Goal: Check status

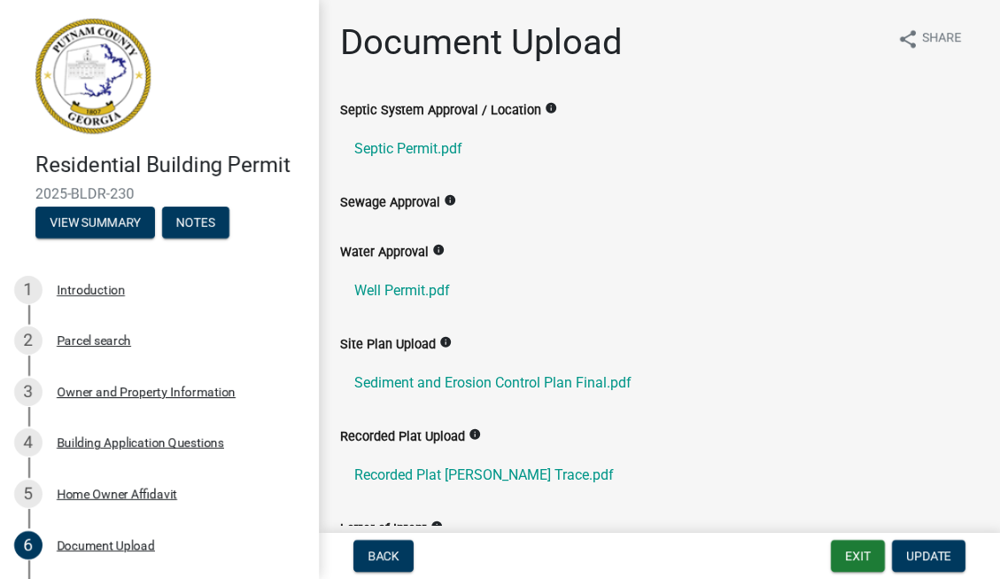
scroll to position [299, 0]
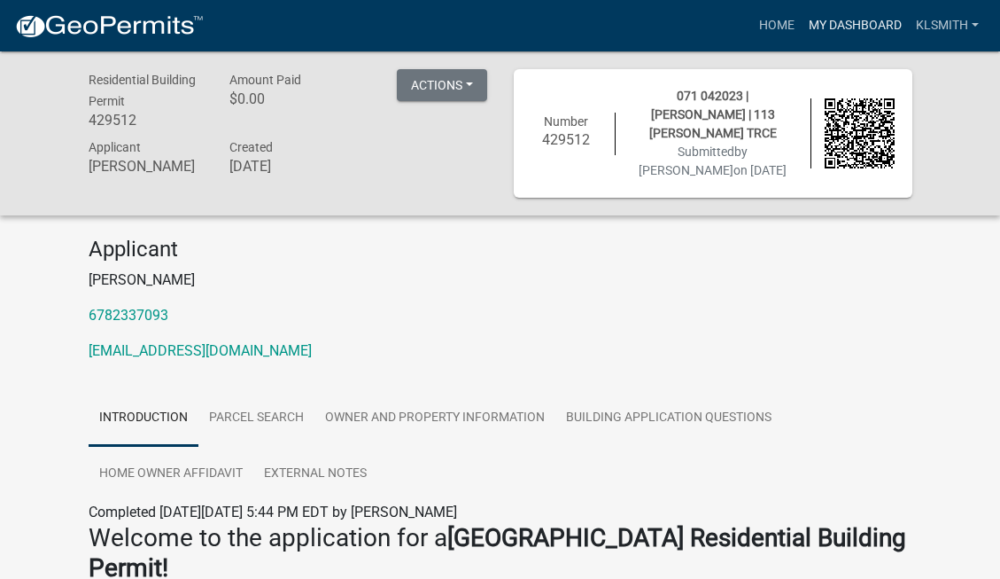
click at [836, 27] on link "My Dashboard" at bounding box center [855, 26] width 107 height 34
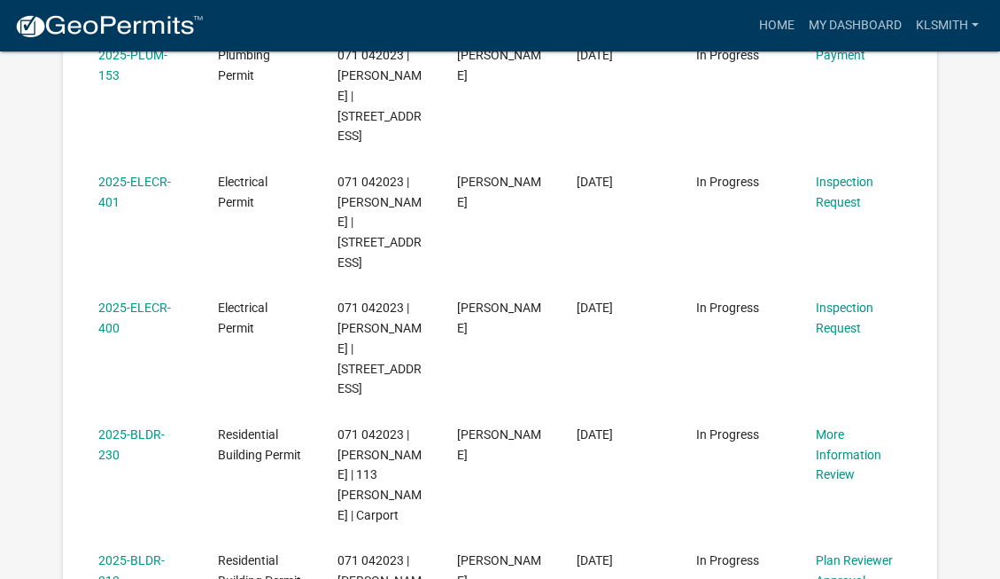
scroll to position [572, 0]
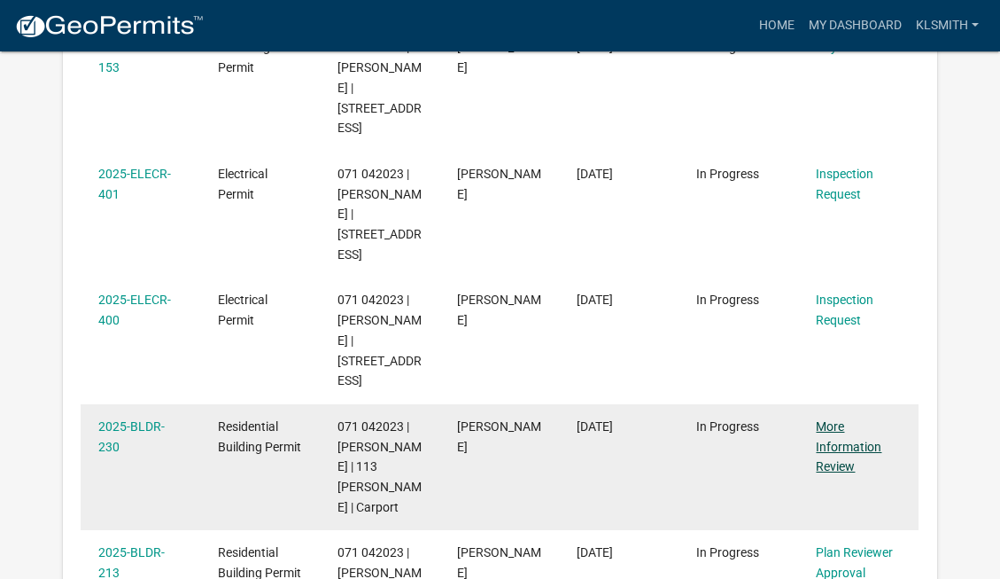
click at [845, 419] on link "More Information Review" at bounding box center [849, 446] width 66 height 55
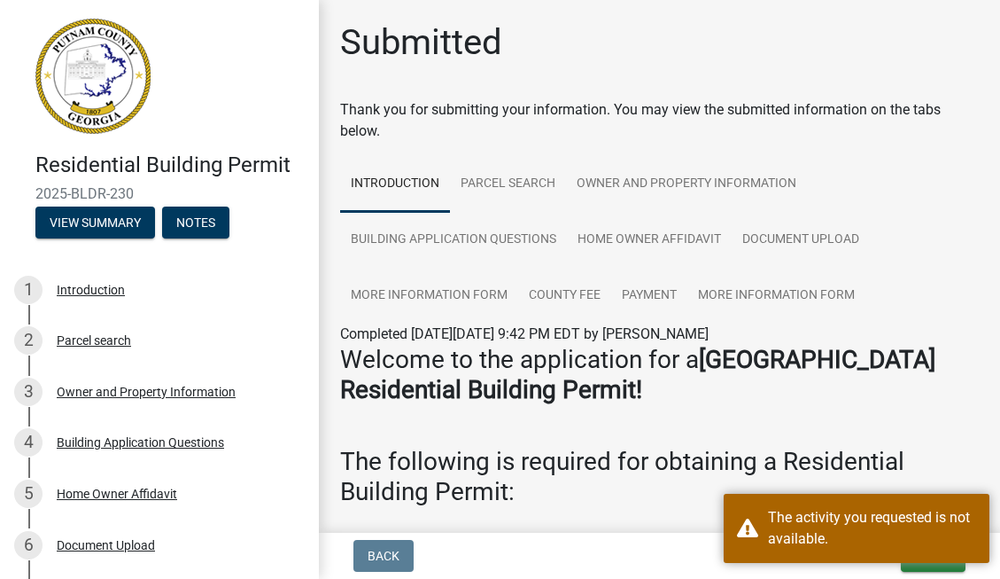
click at [662, 517] on p at bounding box center [659, 523] width 639 height 21
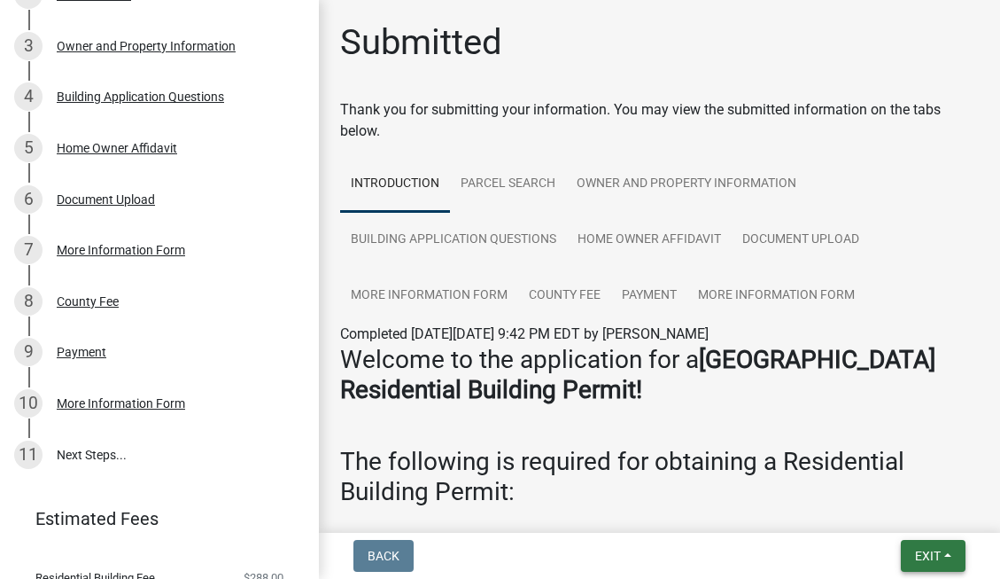
click at [933, 554] on span "Exit" at bounding box center [928, 555] width 26 height 14
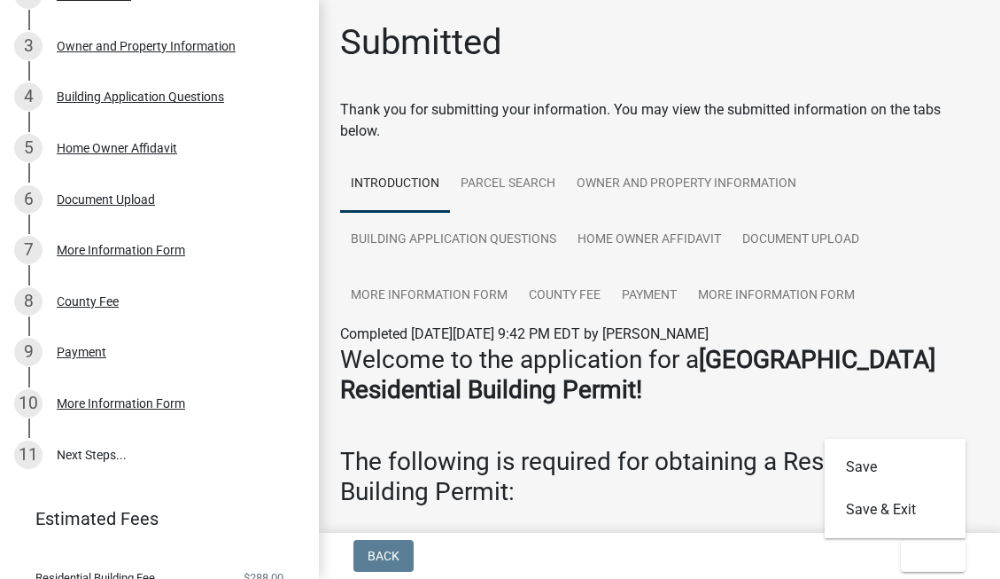
click at [903, 376] on h3 "Welcome to the application for a Putnam County Residential Building Permit!" at bounding box center [659, 374] width 639 height 59
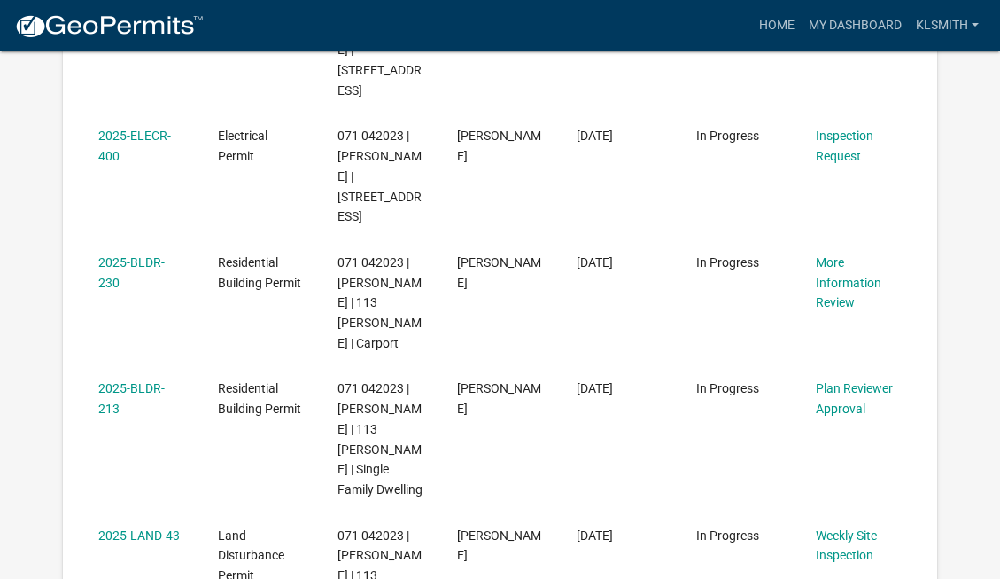
scroll to position [705, 0]
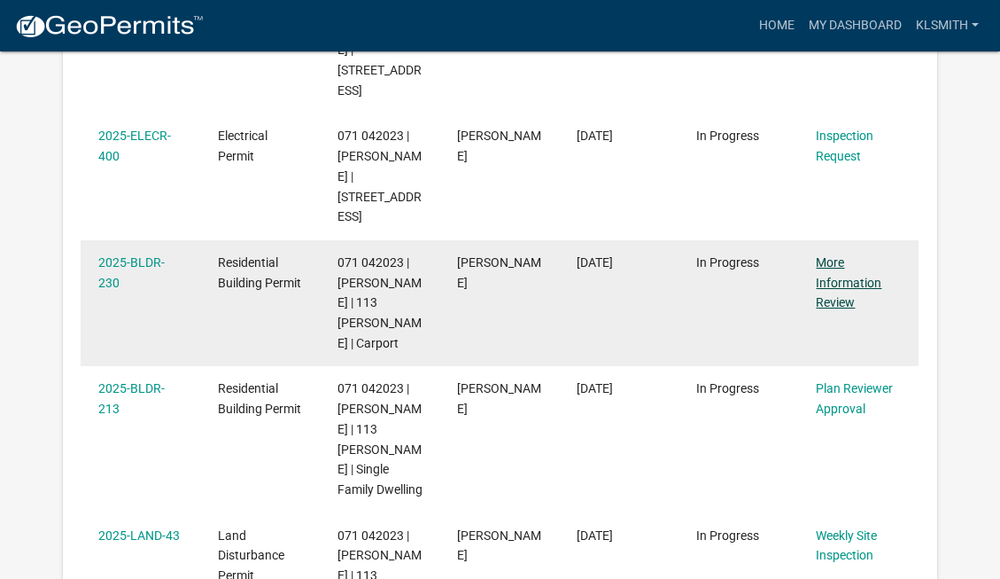
click at [836, 255] on link "More Information Review" at bounding box center [849, 282] width 66 height 55
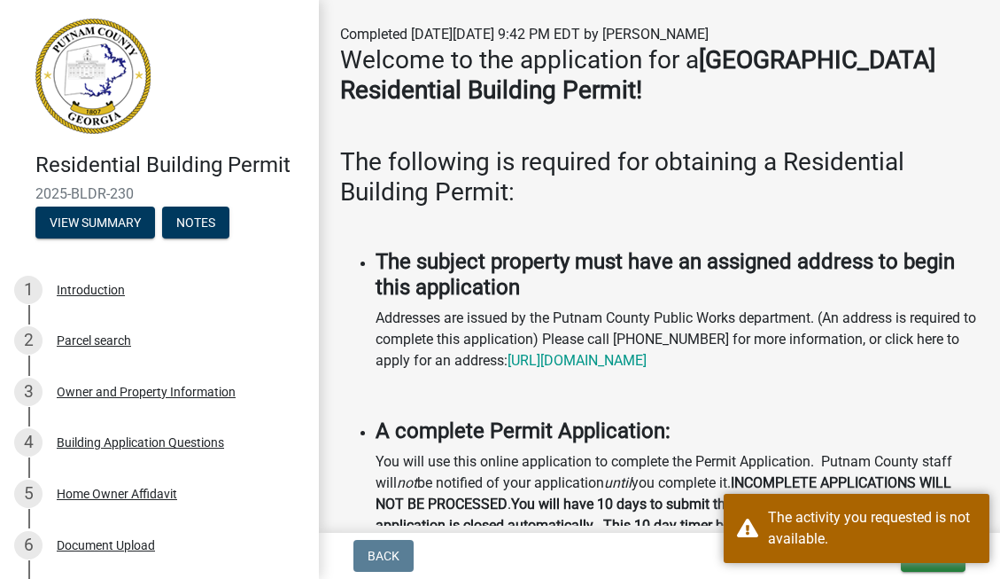
scroll to position [301, 0]
